Goal: Task Accomplishment & Management: Use online tool/utility

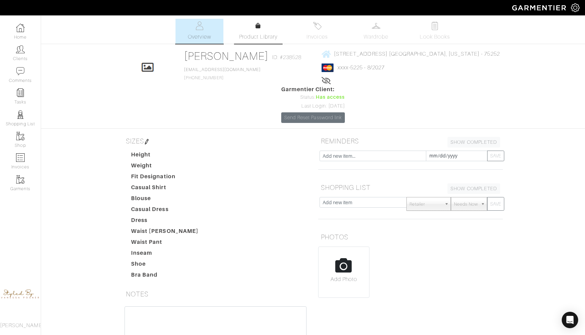
click at [248, 39] on span "Product Library" at bounding box center [258, 37] width 39 height 8
click at [372, 31] on link "Wardrobe" at bounding box center [376, 31] width 48 height 25
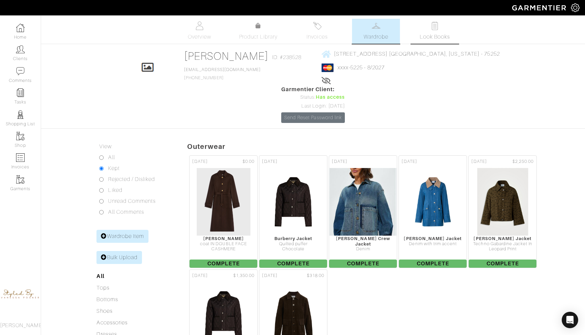
click at [437, 31] on link "Look Books" at bounding box center [435, 31] width 48 height 25
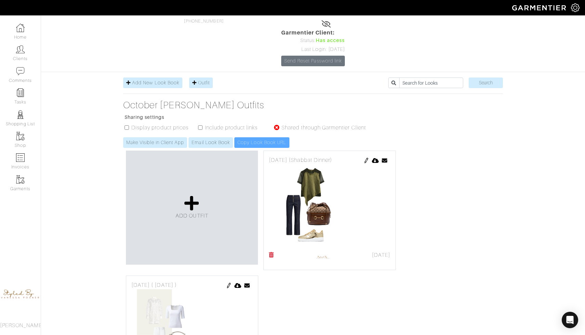
scroll to position [65, 0]
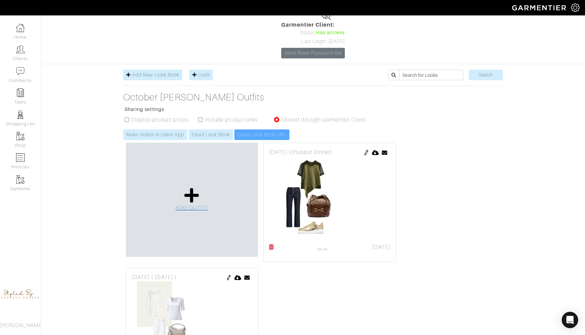
click at [190, 187] on icon at bounding box center [191, 195] width 15 height 16
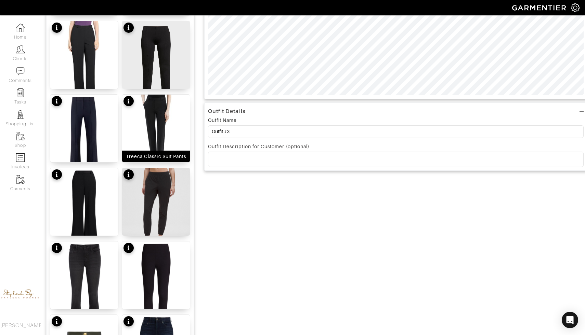
scroll to position [238, 0]
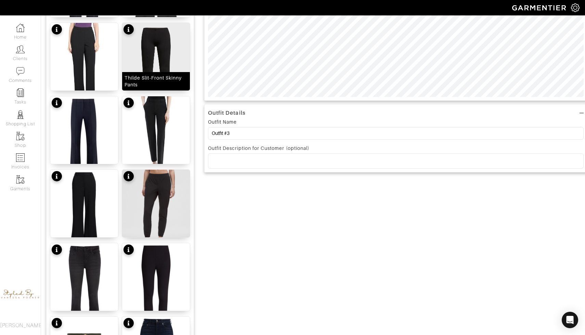
click at [144, 63] on img at bounding box center [156, 65] width 68 height 85
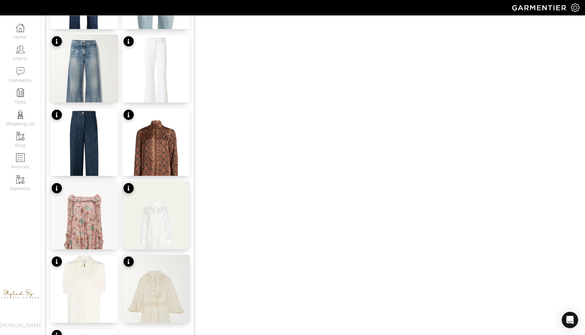
scroll to position [668, 0]
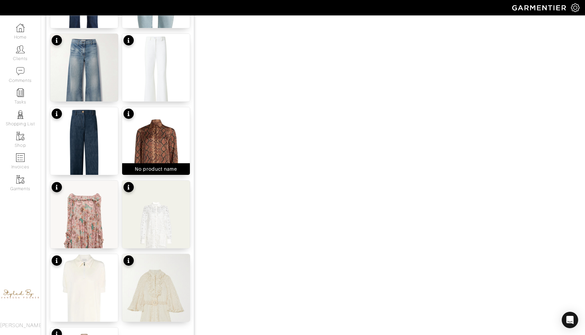
click at [152, 145] on img at bounding box center [156, 152] width 68 height 90
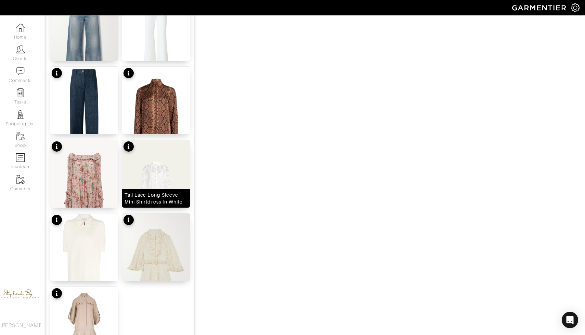
scroll to position [783, 0]
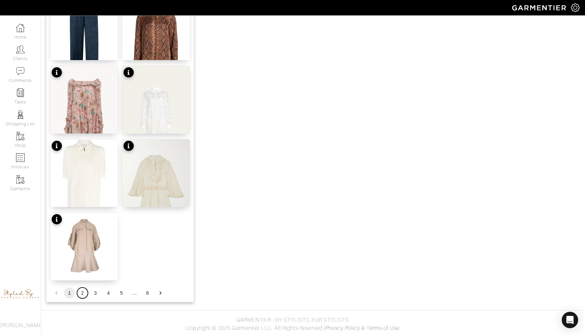
click at [80, 293] on button "2" at bounding box center [82, 293] width 11 height 11
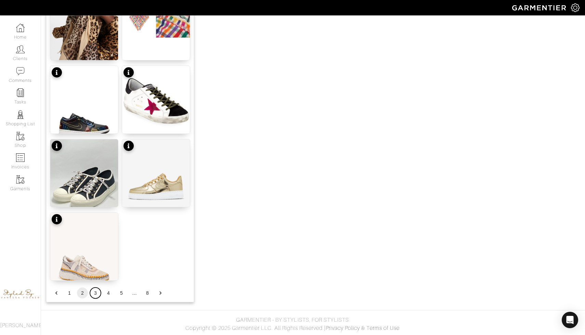
click at [96, 294] on button "3" at bounding box center [95, 293] width 11 height 11
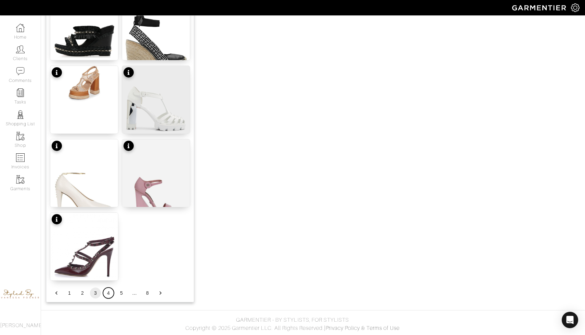
click at [107, 293] on button "4" at bounding box center [108, 293] width 11 height 11
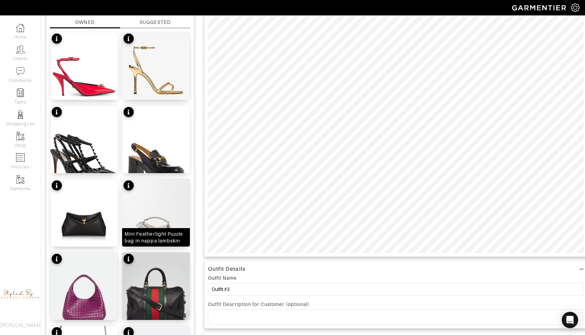
scroll to position [82, 0]
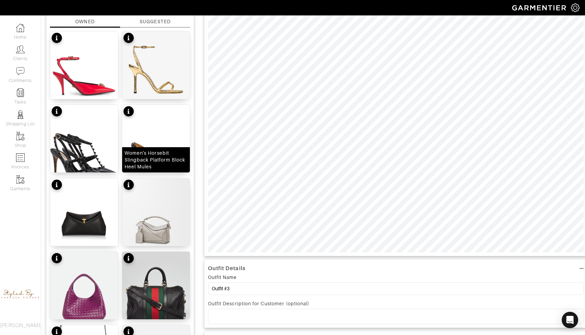
click at [153, 154] on div "Women's Horsebit Slingback Platform Block Heel Mules" at bounding box center [155, 160] width 63 height 21
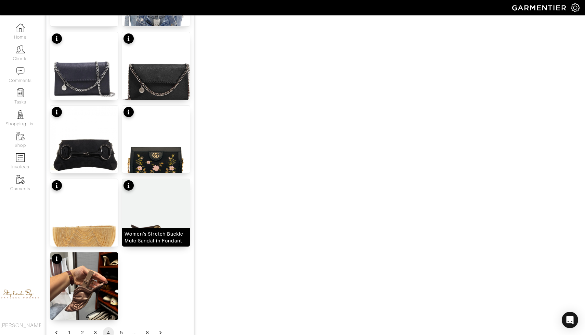
scroll to position [783, 0]
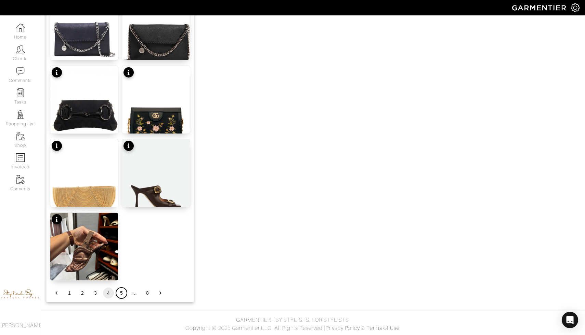
click at [121, 294] on button "5" at bounding box center [121, 293] width 11 height 11
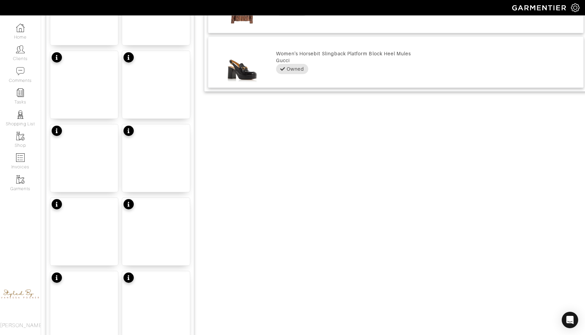
scroll to position [508, 0]
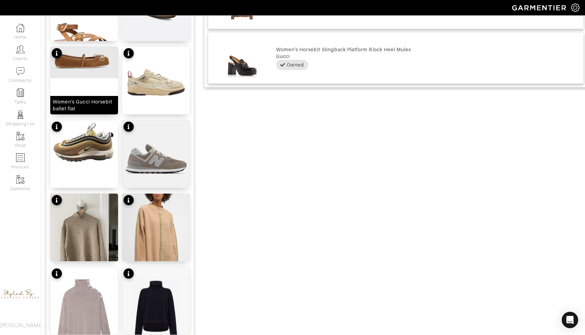
click at [99, 94] on div "Women's Gucci Horsebit ballet flat" at bounding box center [84, 80] width 68 height 68
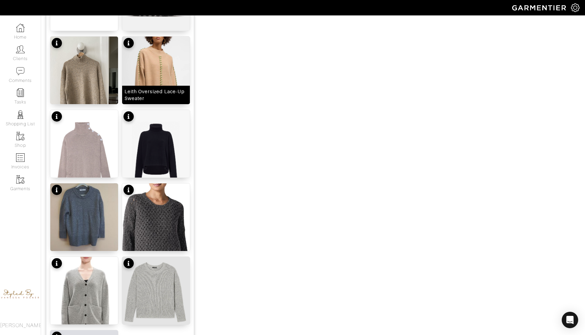
scroll to position [783, 0]
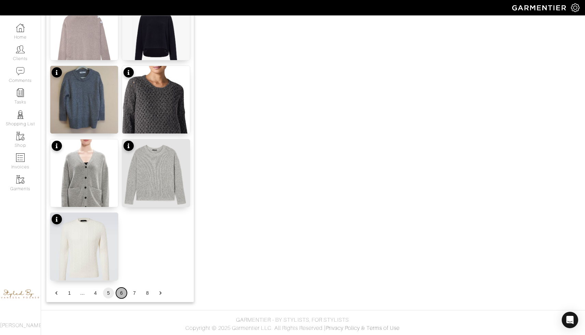
click at [120, 295] on button "6" at bounding box center [121, 293] width 11 height 11
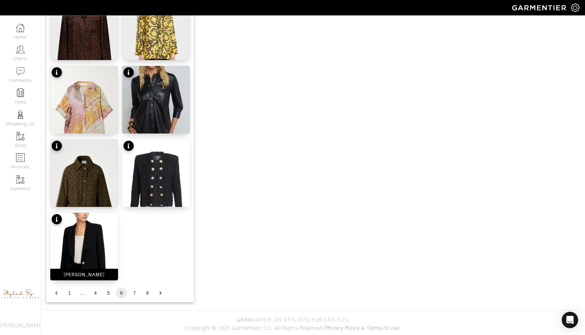
click at [106, 232] on img at bounding box center [84, 255] width 68 height 85
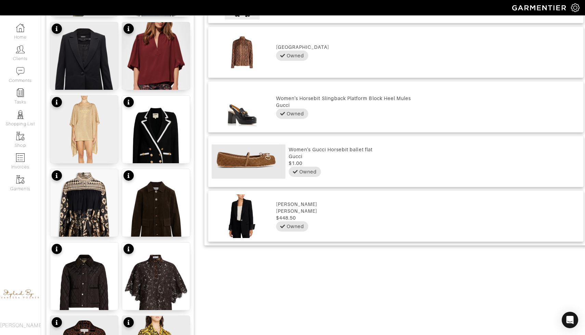
scroll to position [533, 0]
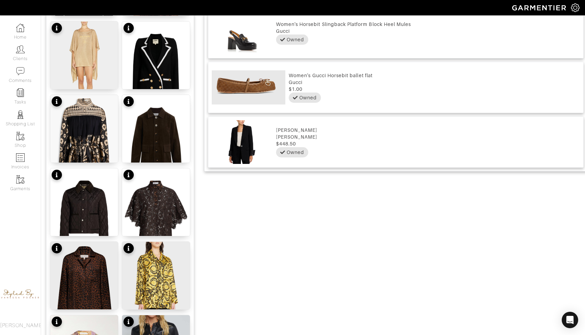
click at [241, 140] on img at bounding box center [242, 142] width 61 height 44
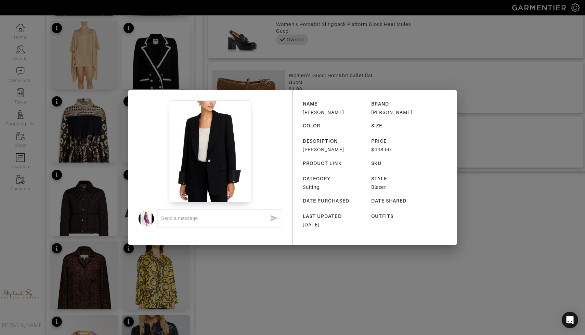
click at [221, 262] on div "x NAME [PERSON_NAME] BRAND [PERSON_NAME] COLOR SIZE DESCRIPTION Bella Jacket PR…" at bounding box center [292, 167] width 585 height 335
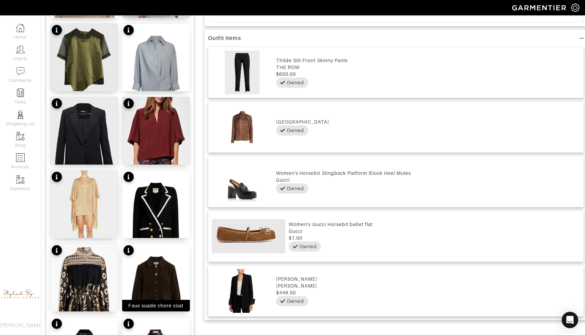
scroll to position [373, 0]
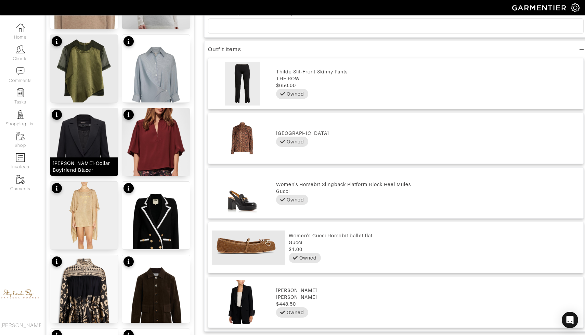
click at [110, 132] on img at bounding box center [84, 150] width 68 height 85
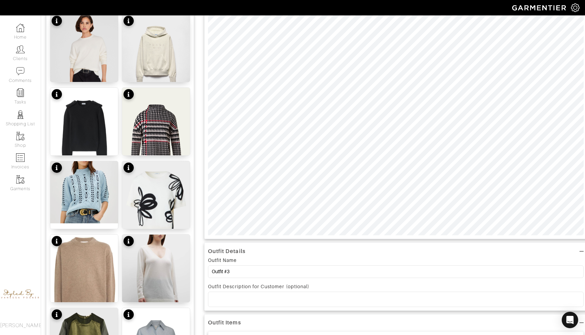
scroll to position [0, 0]
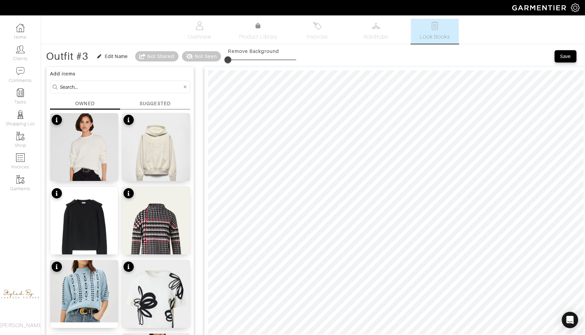
click at [231, 58] on span at bounding box center [227, 59] width 7 height 7
drag, startPoint x: 234, startPoint y: 59, endPoint x: 240, endPoint y: 59, distance: 5.5
click at [240, 59] on span at bounding box center [238, 59] width 7 height 7
click at [239, 57] on span at bounding box center [238, 59] width 7 height 7
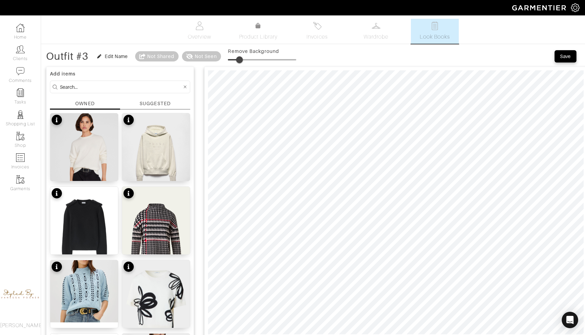
click at [241, 60] on span at bounding box center [239, 59] width 7 height 7
click at [240, 60] on span at bounding box center [238, 59] width 7 height 7
click at [239, 61] on span at bounding box center [238, 59] width 7 height 7
click at [236, 60] on span at bounding box center [234, 59] width 7 height 7
type input "17"
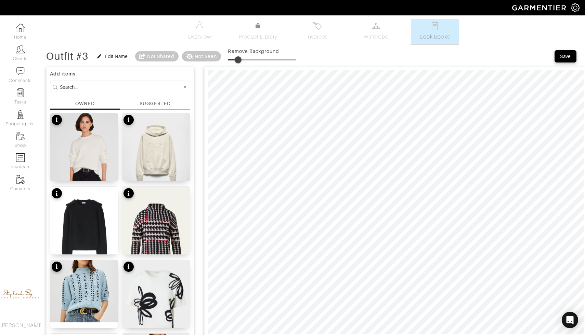
type input "16"
click at [118, 55] on div "Edit Name" at bounding box center [116, 56] width 23 height 7
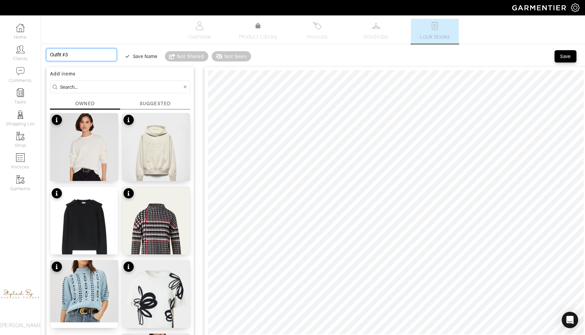
click at [83, 52] on input "Outfit #3" at bounding box center [81, 55] width 70 height 13
type input "Outfit #"
type input "Outfit"
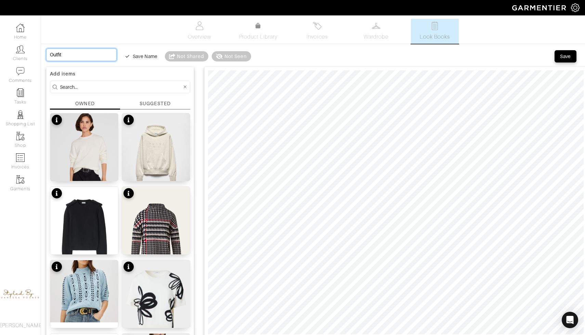
type input "Outfit"
type input "Outfi"
type input "Outf"
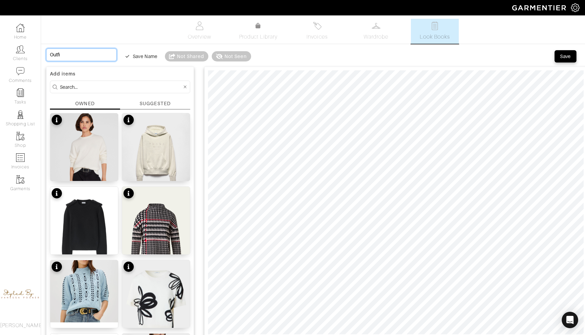
type input "Outf"
type input "Out"
type input "Ou"
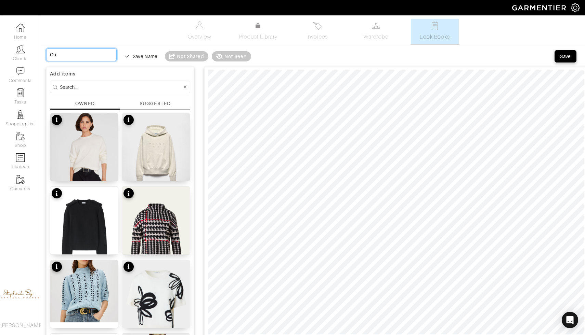
type input "O"
type input "Oc"
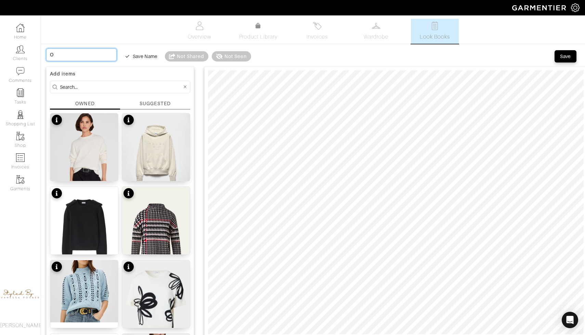
type input "Oc"
type input "Oct"
type input "Octo"
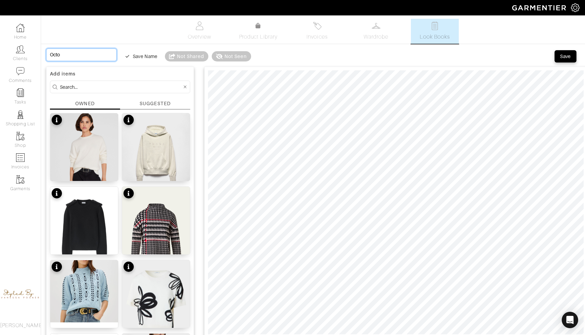
type input "Octob"
type input "Octobe"
type input "October"
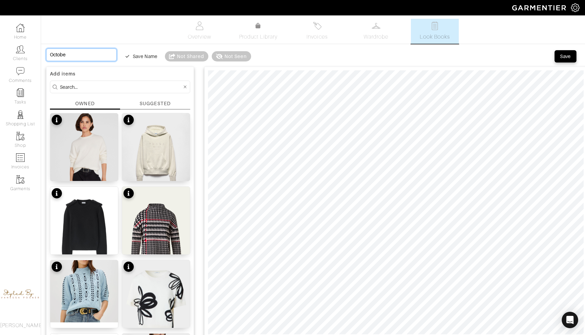
type input "October"
type input "[DATE]"
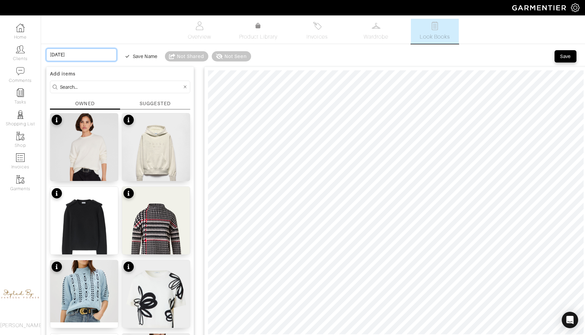
type input "October 1s"
type input "[DATE]"
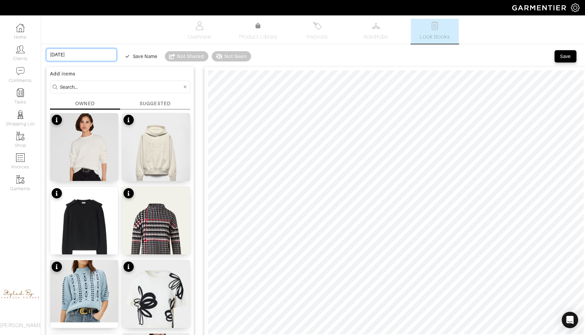
type input "[DATE]"
type input "[DATE] w"
type input "[DATE] wo"
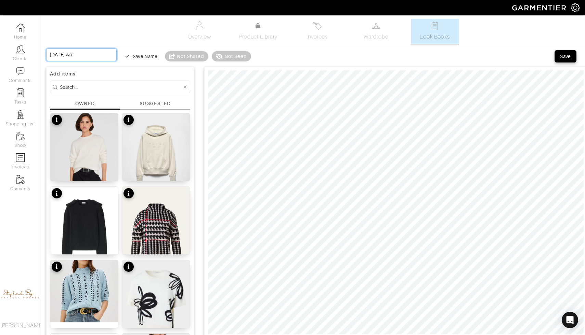
type input "[DATE] wor"
type input "[DATE] work"
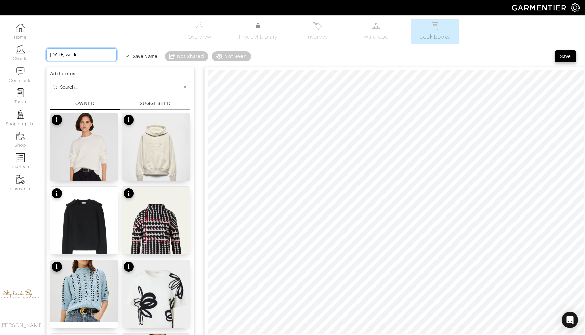
type input "[DATE] work"
type input "[DATE] work o"
type input "[DATE] work ou"
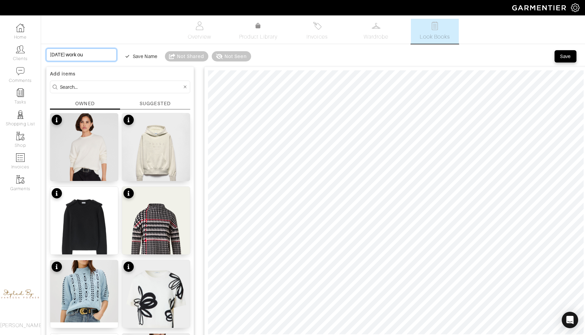
type input "[DATE] work o"
type input "[DATE] work"
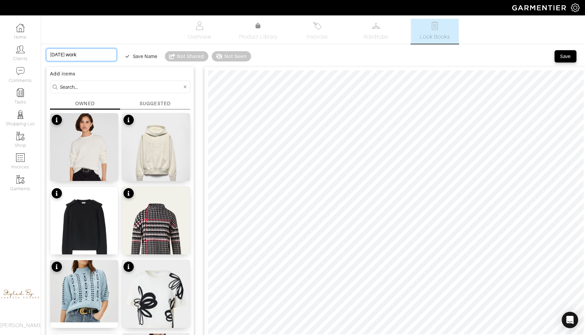
type input "[DATE] work"
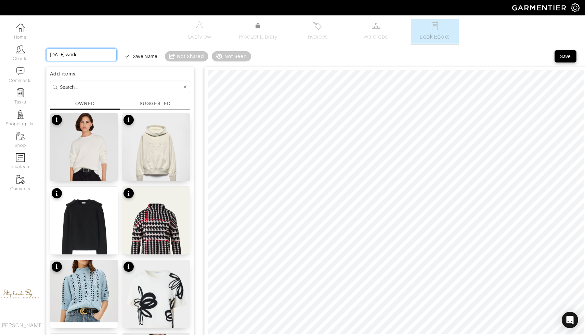
type input "[DATE] wor"
type input "[DATE] wo"
type input "[DATE] w"
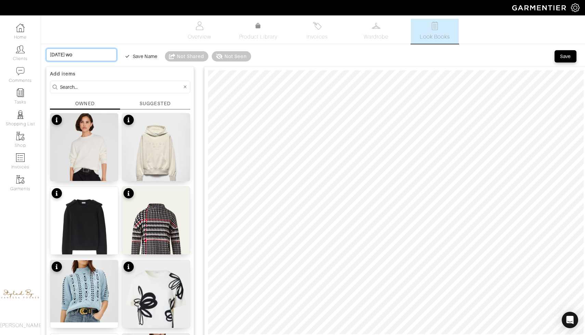
type input "[DATE] w"
type input "[DATE]"
type input "[DATE] W"
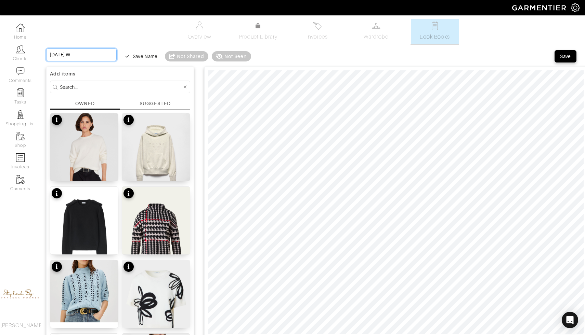
type input "[DATE] Wo"
type input "[DATE] Wor"
type input "[DATE] Work"
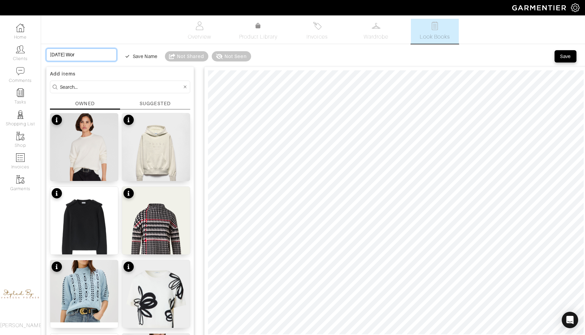
type input "[DATE] Work"
type input "[DATE] Work O"
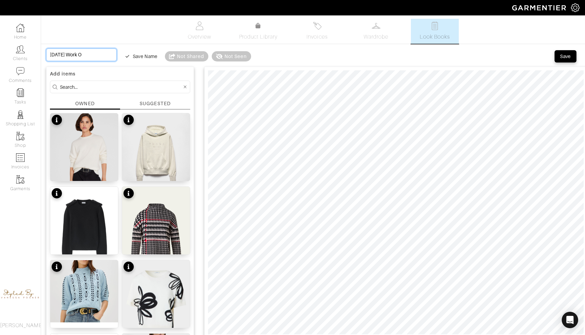
type input "[DATE] Work Ou"
type input "[DATE] Work Out"
type input "[DATE] Work Outf"
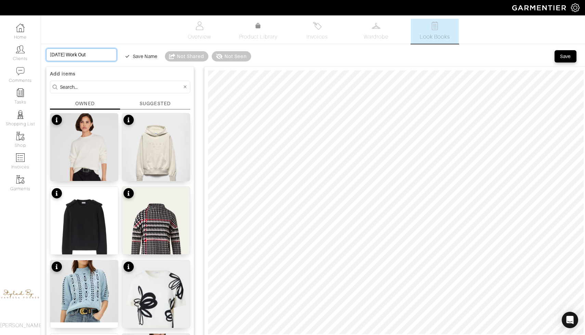
type input "[DATE] Work Outf"
type input "[DATE] Work Outfi"
type input "[DATE] Work Outfit"
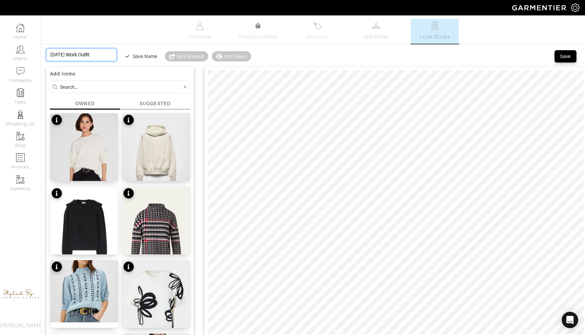
type input "[DATE] Work Outfit"
click at [133, 56] on div "Save Name" at bounding box center [145, 56] width 25 height 7
click at [560, 55] on div "Save" at bounding box center [565, 56] width 11 height 7
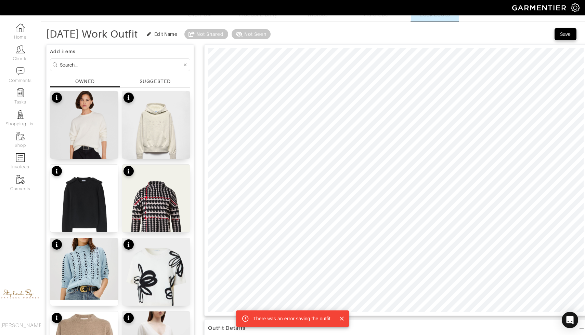
scroll to position [26, 0]
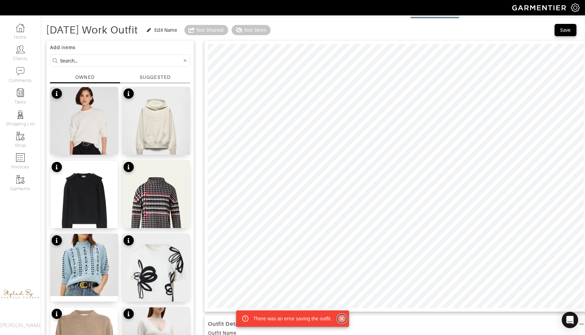
click at [340, 320] on icon "Close" at bounding box center [341, 319] width 4 height 4
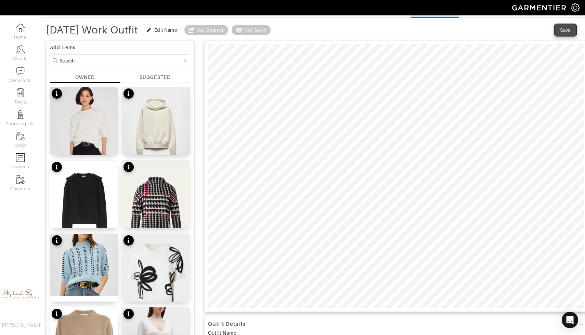
click at [563, 28] on div "Save" at bounding box center [565, 30] width 11 height 7
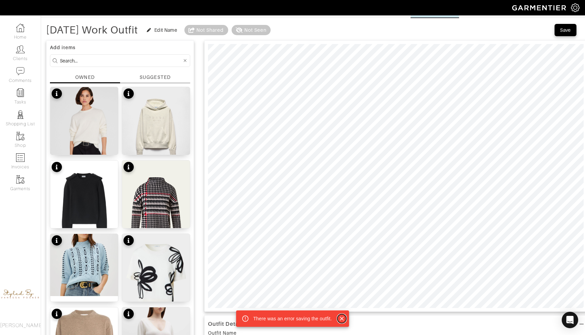
click at [343, 318] on icon "Close" at bounding box center [341, 319] width 7 height 7
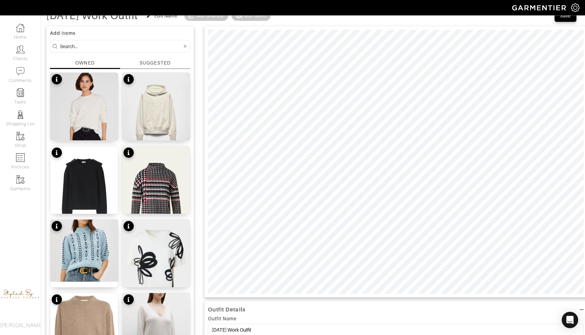
scroll to position [0, 0]
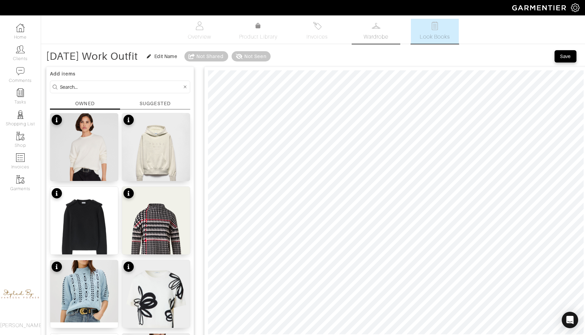
click at [375, 27] on img at bounding box center [376, 26] width 9 height 9
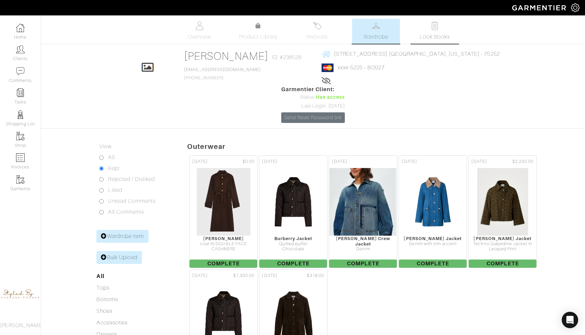
click at [429, 35] on span "Look Books" at bounding box center [434, 37] width 30 height 8
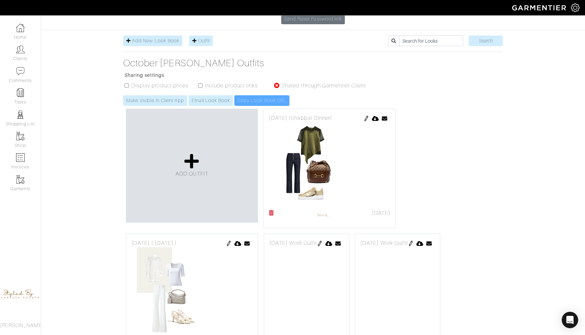
scroll to position [117, 0]
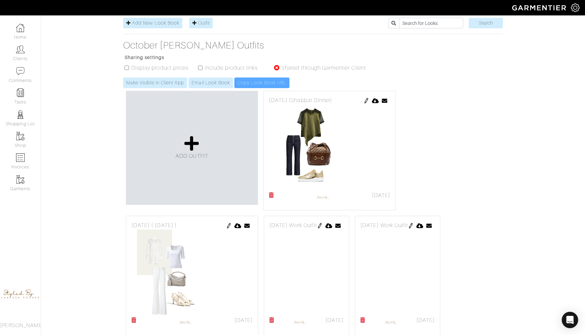
click at [271, 318] on icon at bounding box center [271, 320] width 5 height 5
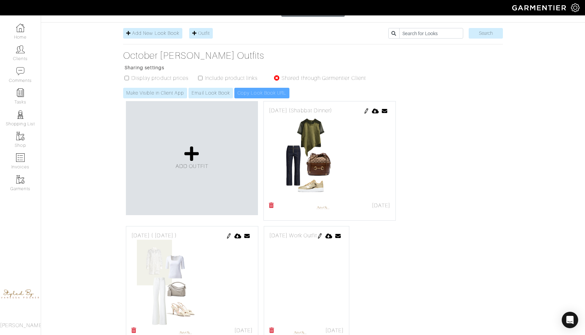
scroll to position [107, 0]
